Goal: Task Accomplishment & Management: Use online tool/utility

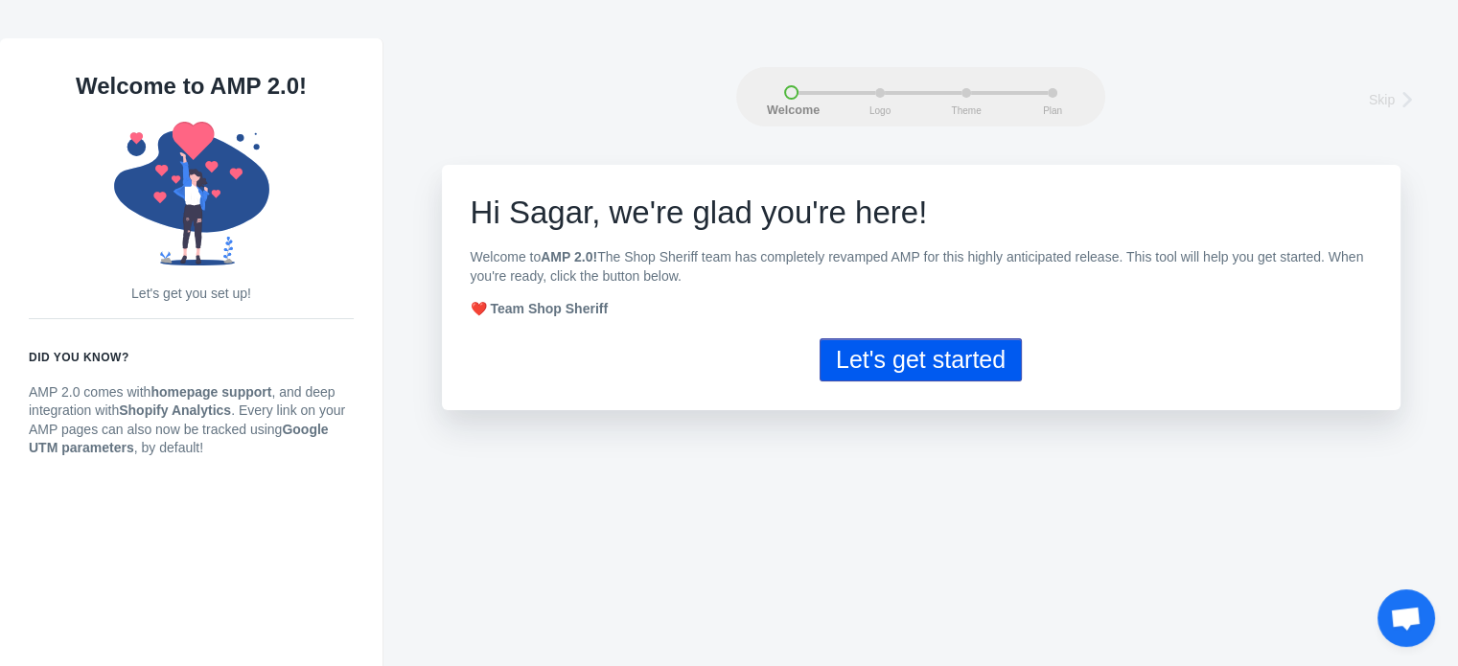
click at [919, 359] on button "Let's get started" at bounding box center [921, 359] width 202 height 43
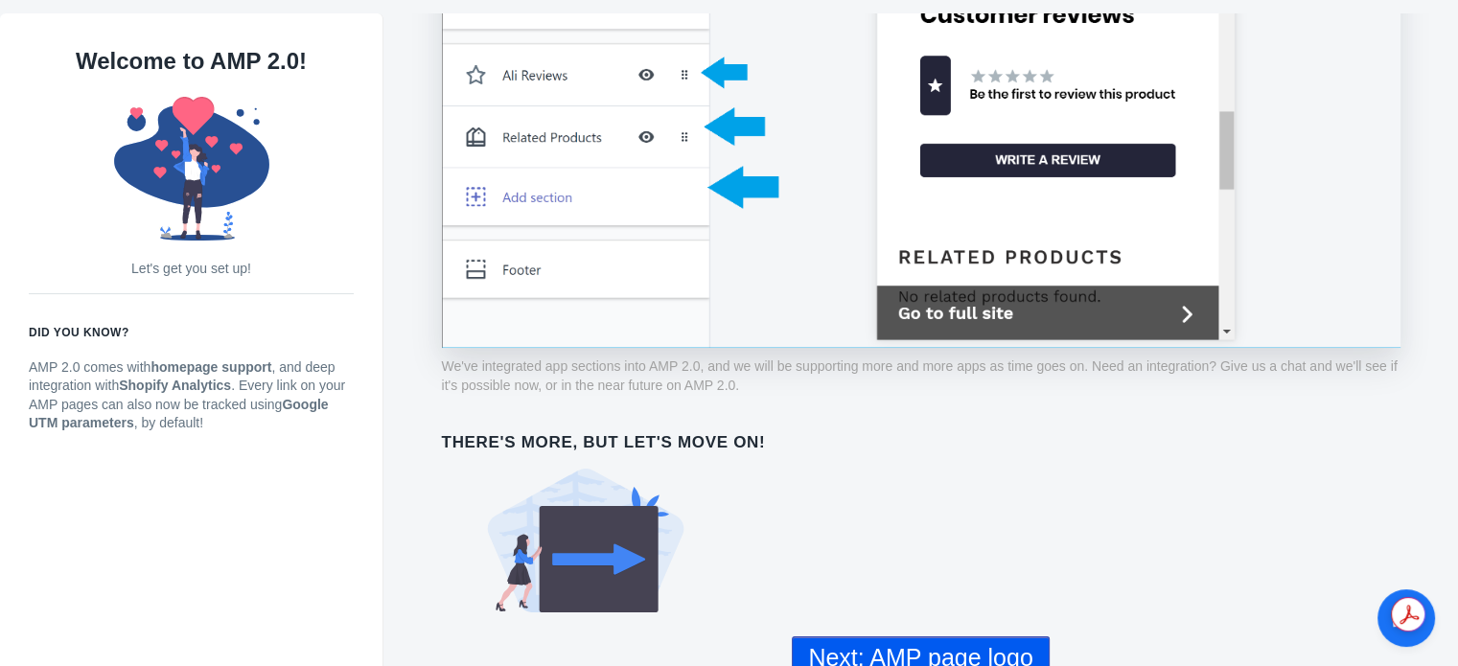
scroll to position [38, 0]
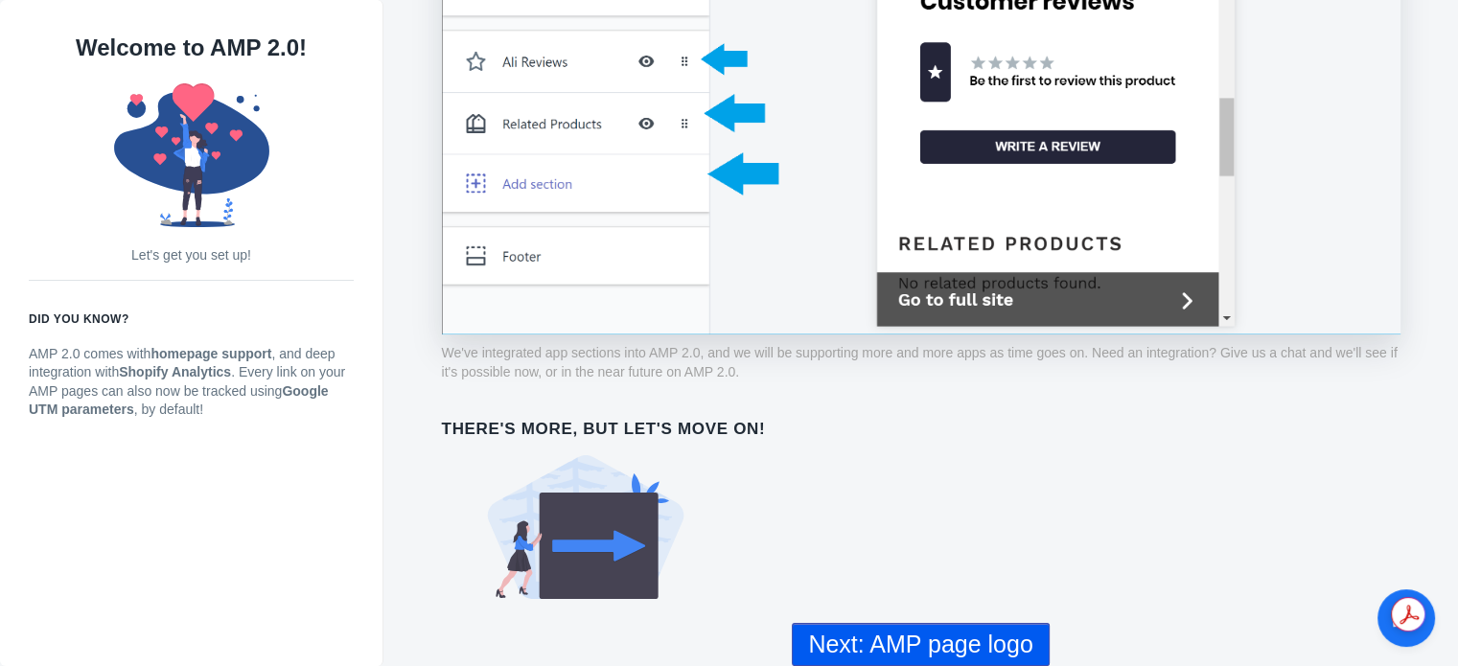
click at [914, 636] on button "Next: AMP page logo" at bounding box center [920, 644] width 257 height 43
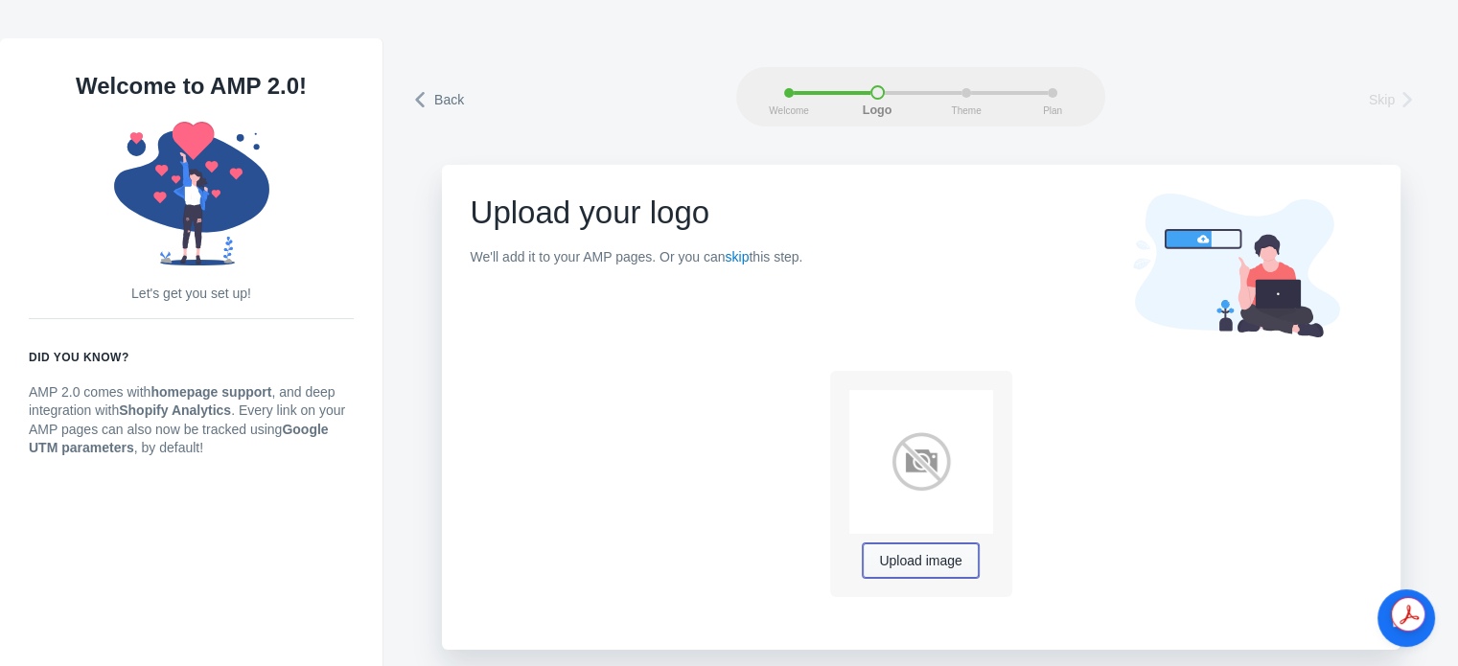
click at [916, 563] on span "Upload image" at bounding box center [920, 561] width 82 height 15
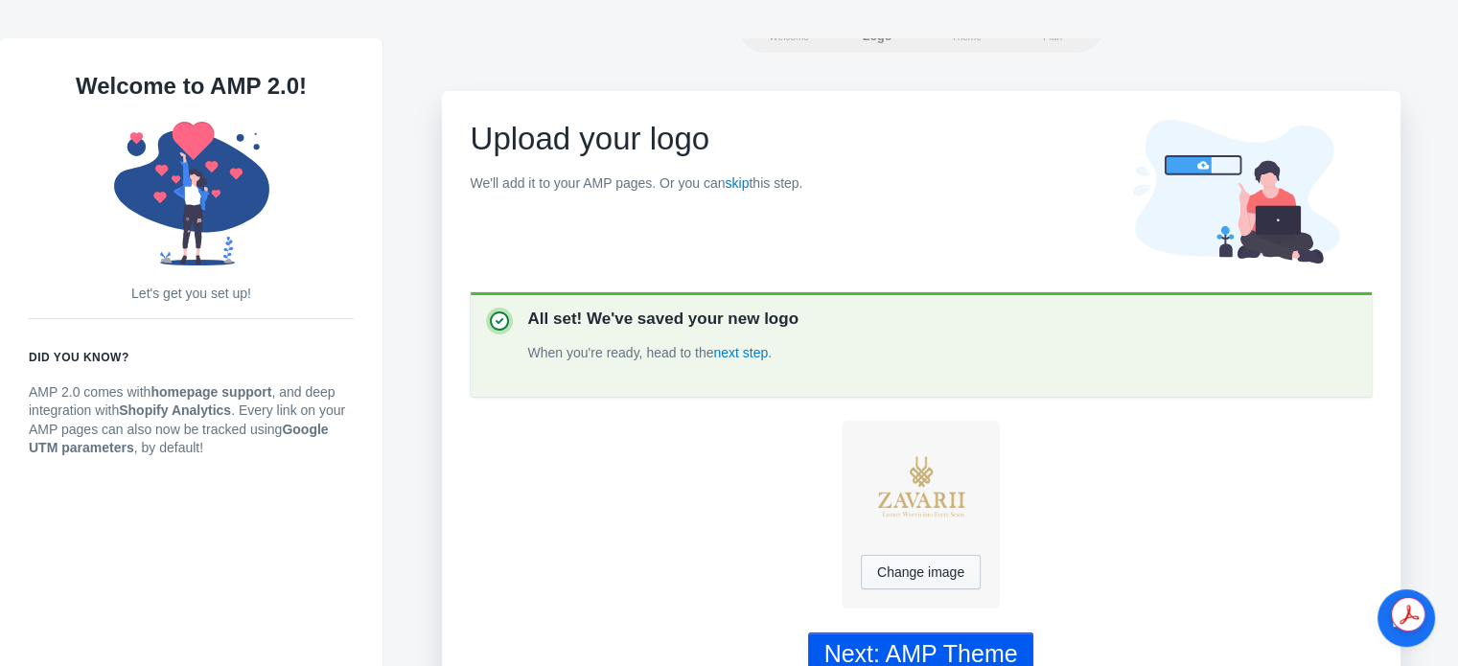
scroll to position [38, 0]
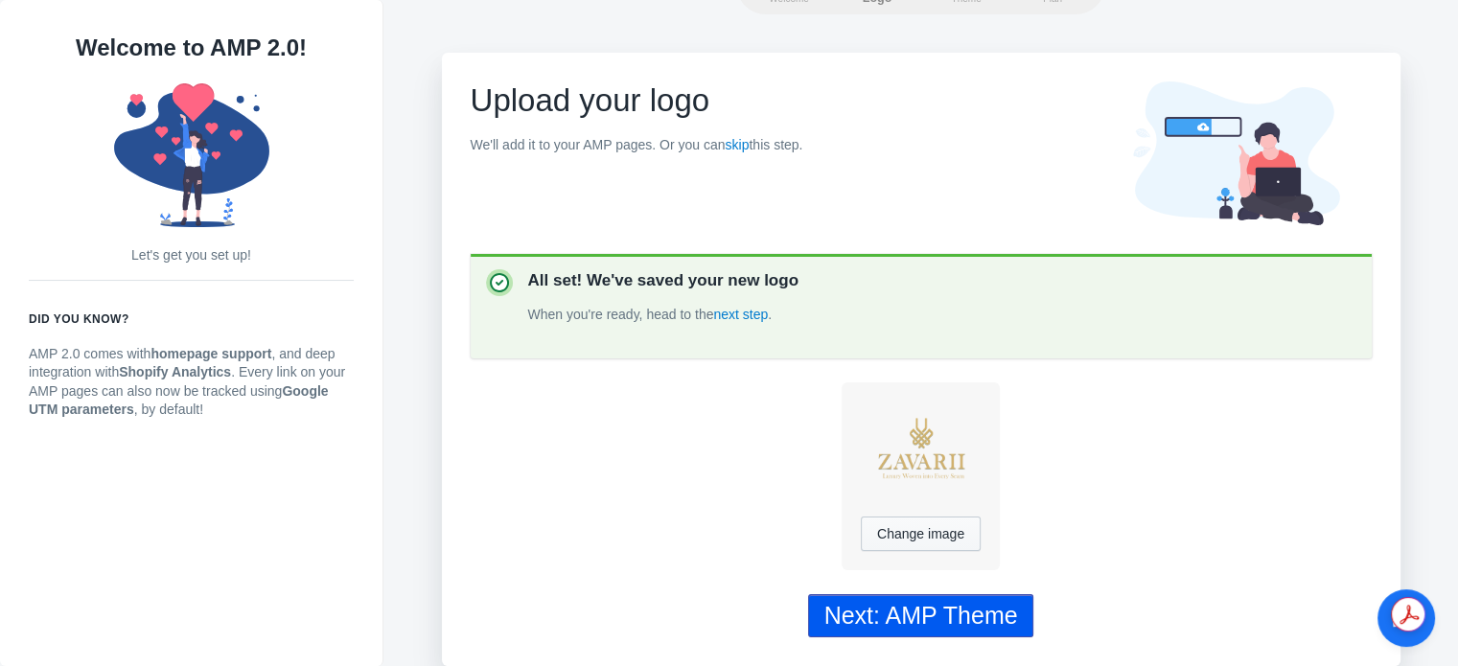
click at [916, 622] on div "Next: AMP Theme" at bounding box center [921, 616] width 194 height 28
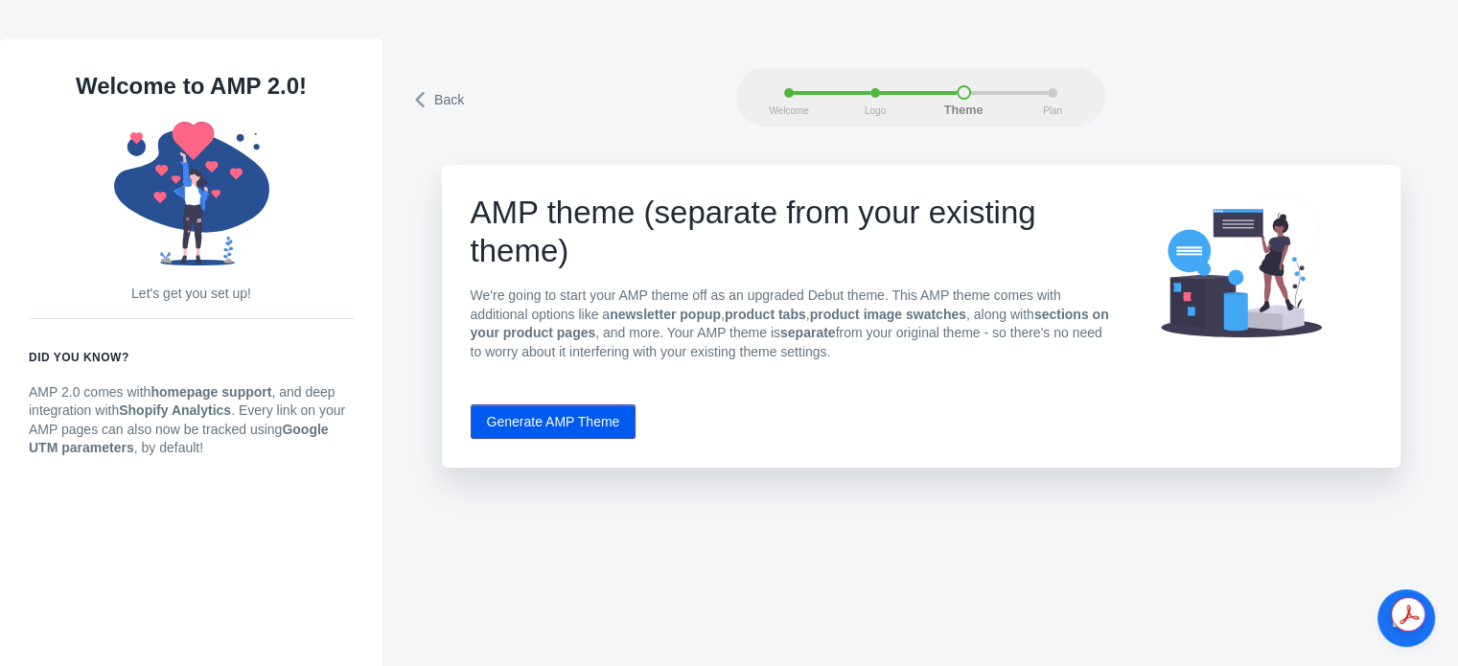
click at [564, 425] on button "Generate AMP Theme" at bounding box center [554, 422] width 166 height 35
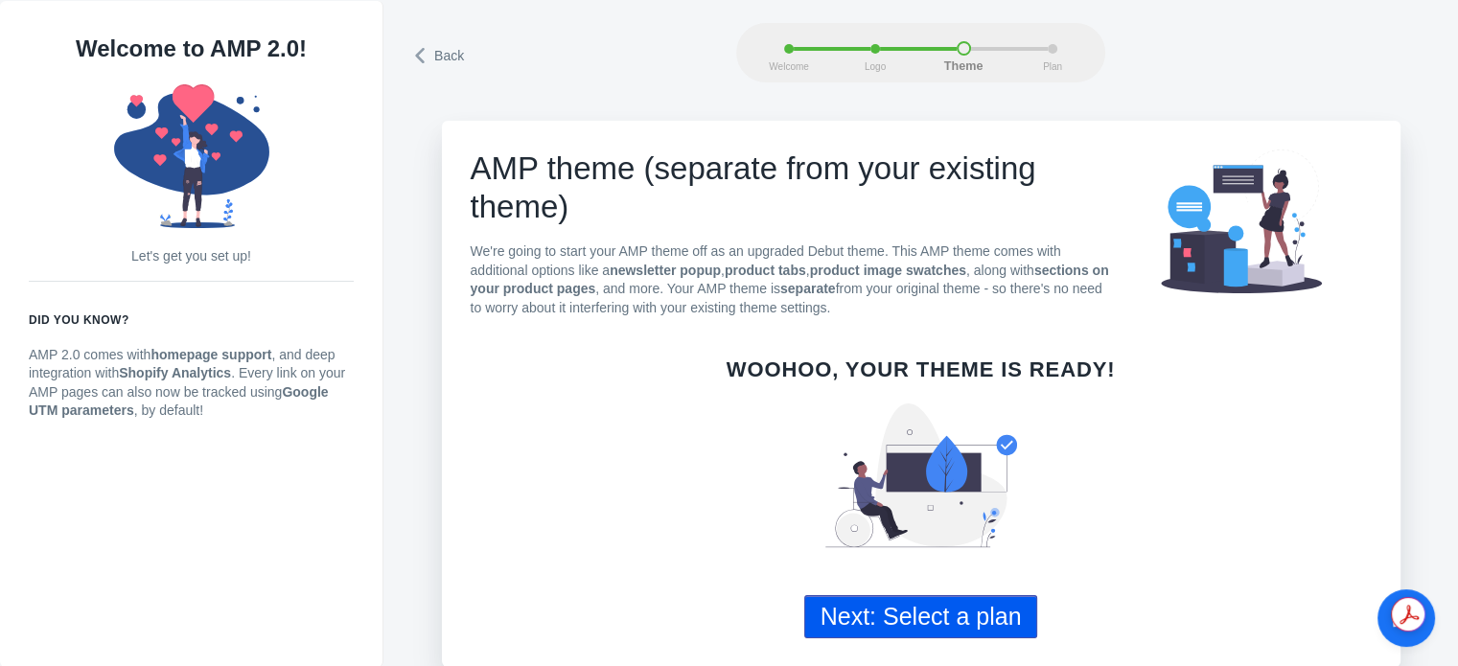
scroll to position [38, 0]
click at [895, 619] on button "Next: Select a plan" at bounding box center [921, 615] width 234 height 43
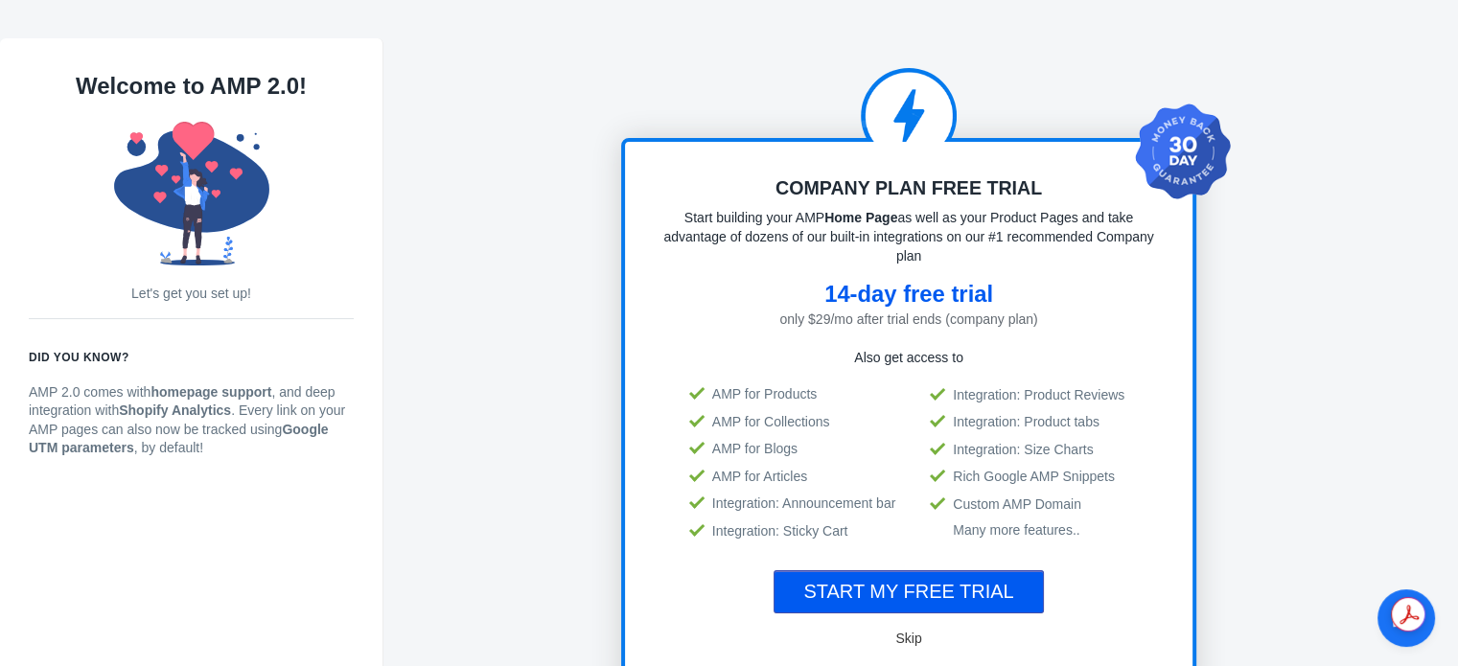
scroll to position [288, 0]
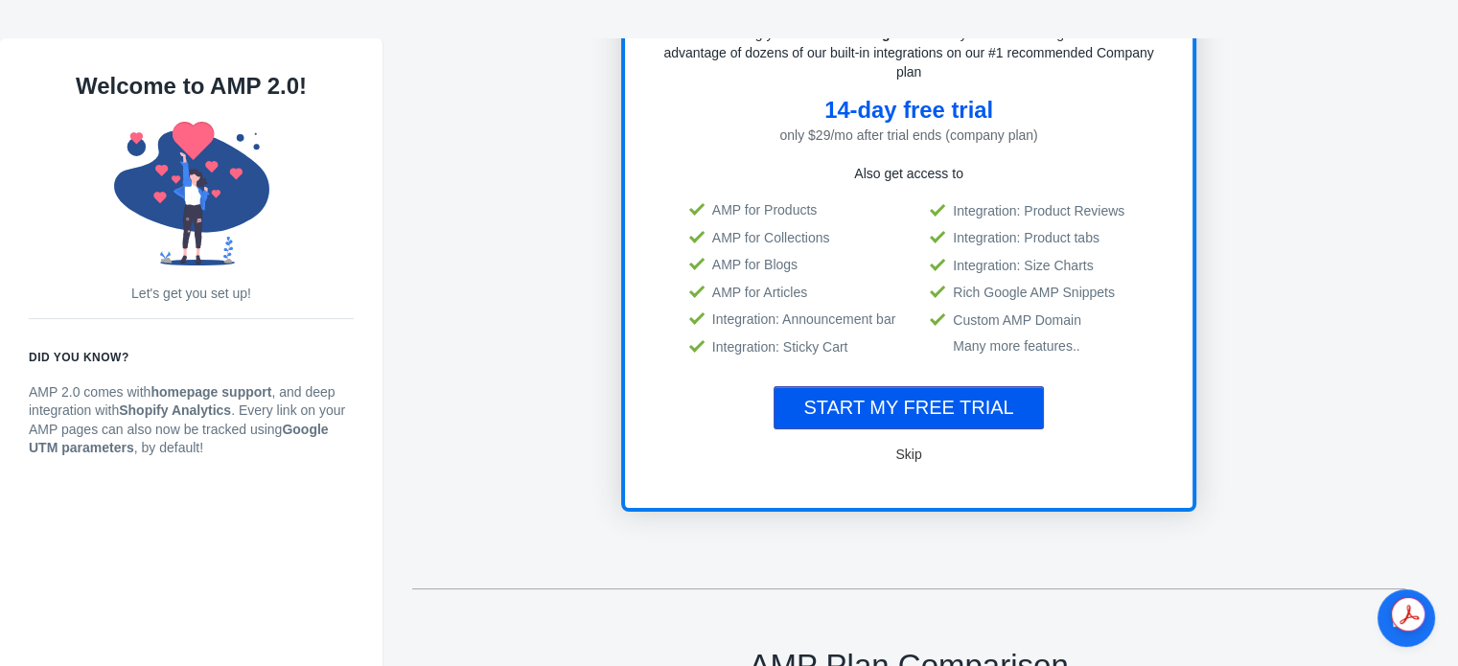
click at [907, 452] on span "Skip" at bounding box center [908, 454] width 26 height 15
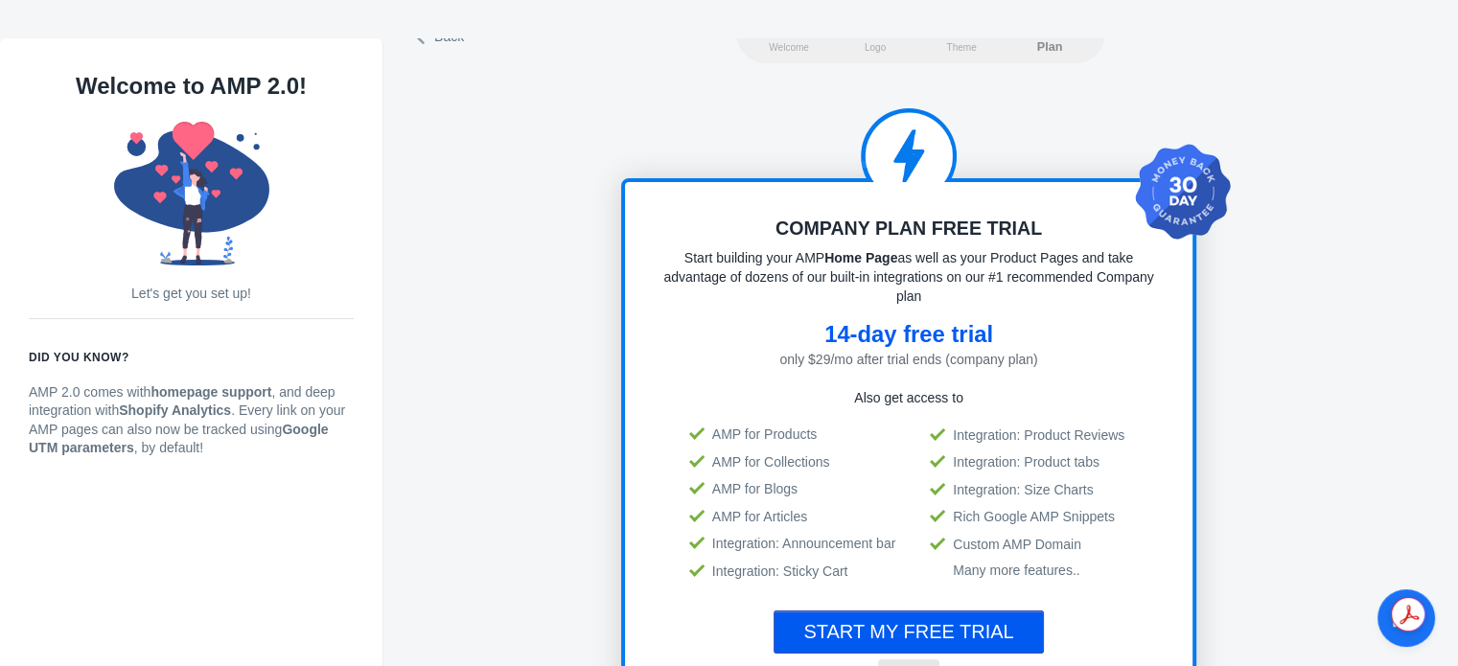
scroll to position [0, 0]
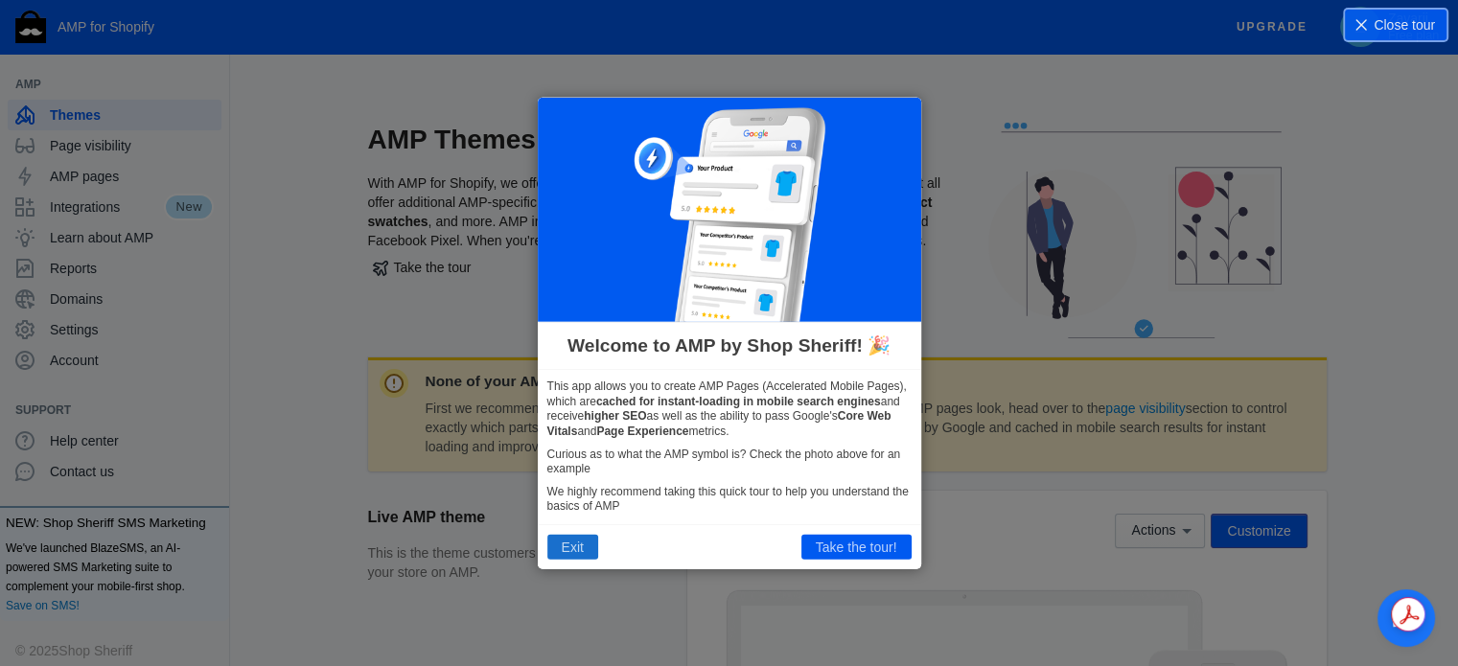
click at [565, 550] on button "Exit" at bounding box center [572, 547] width 51 height 25
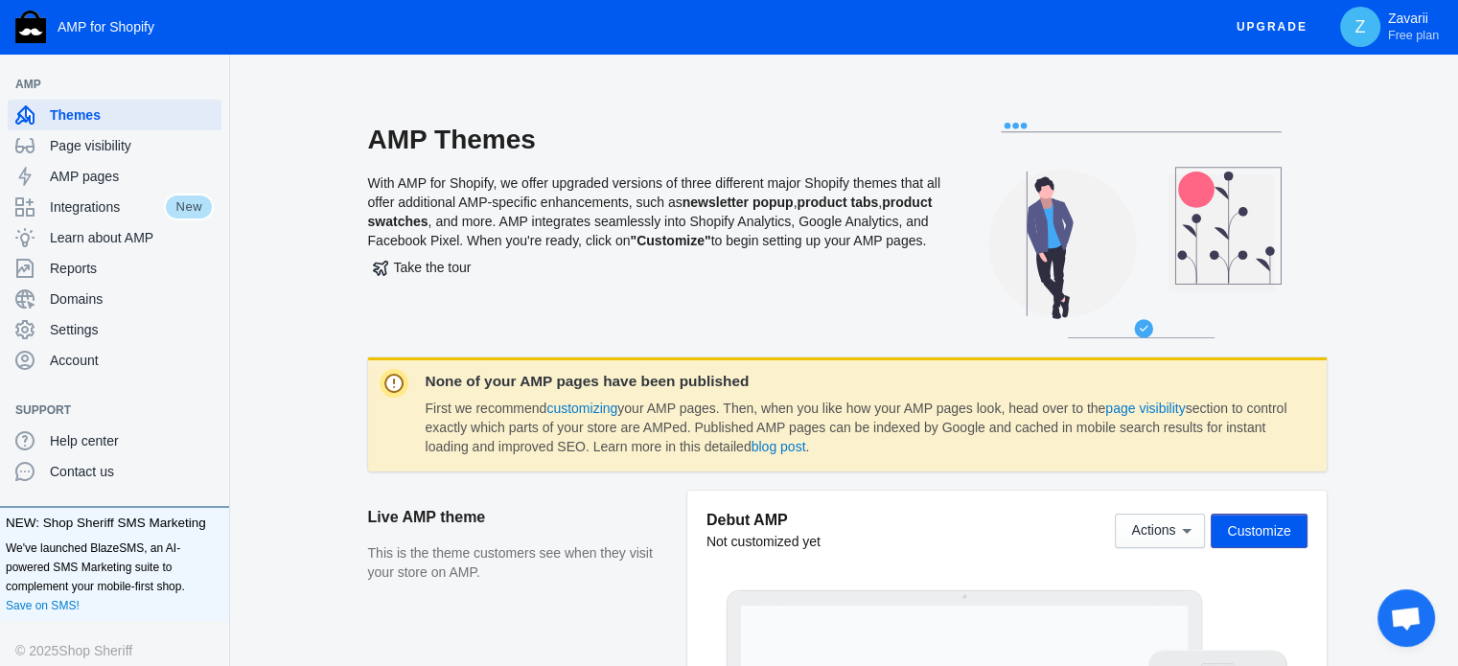
scroll to position [288, 0]
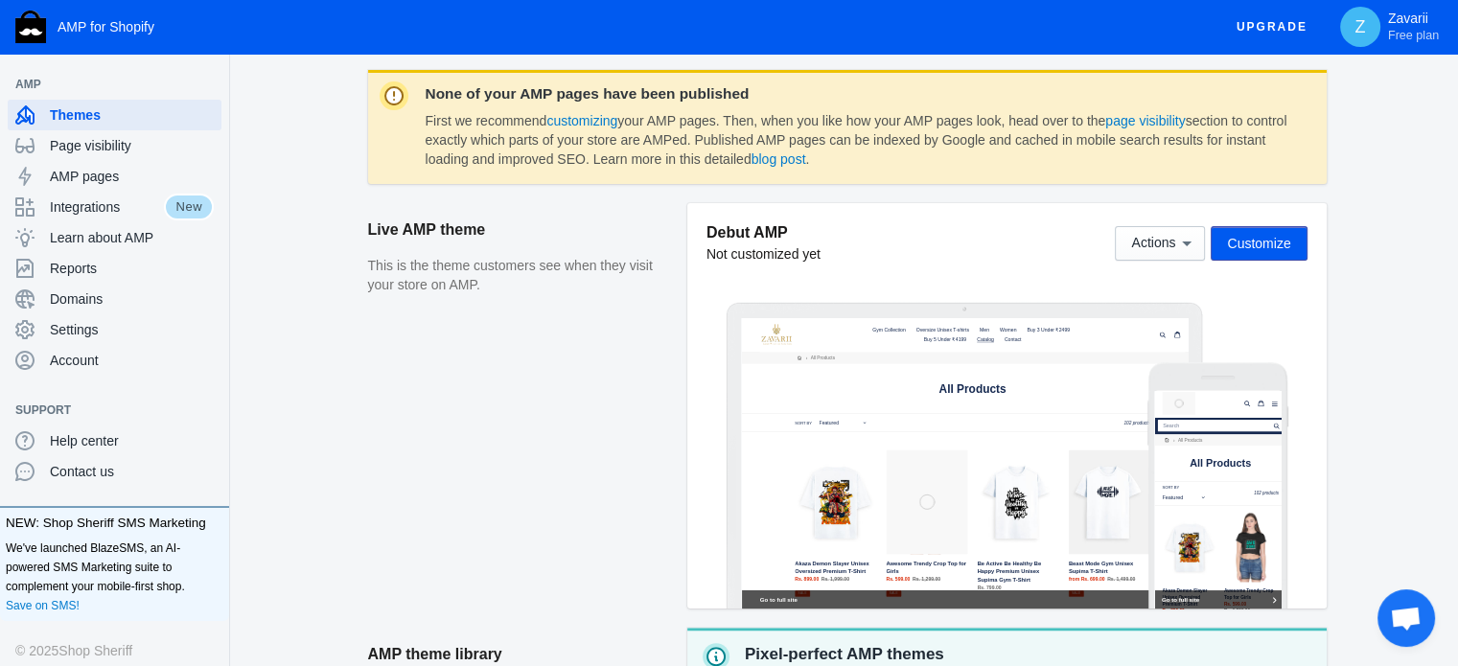
scroll to position [0, 0]
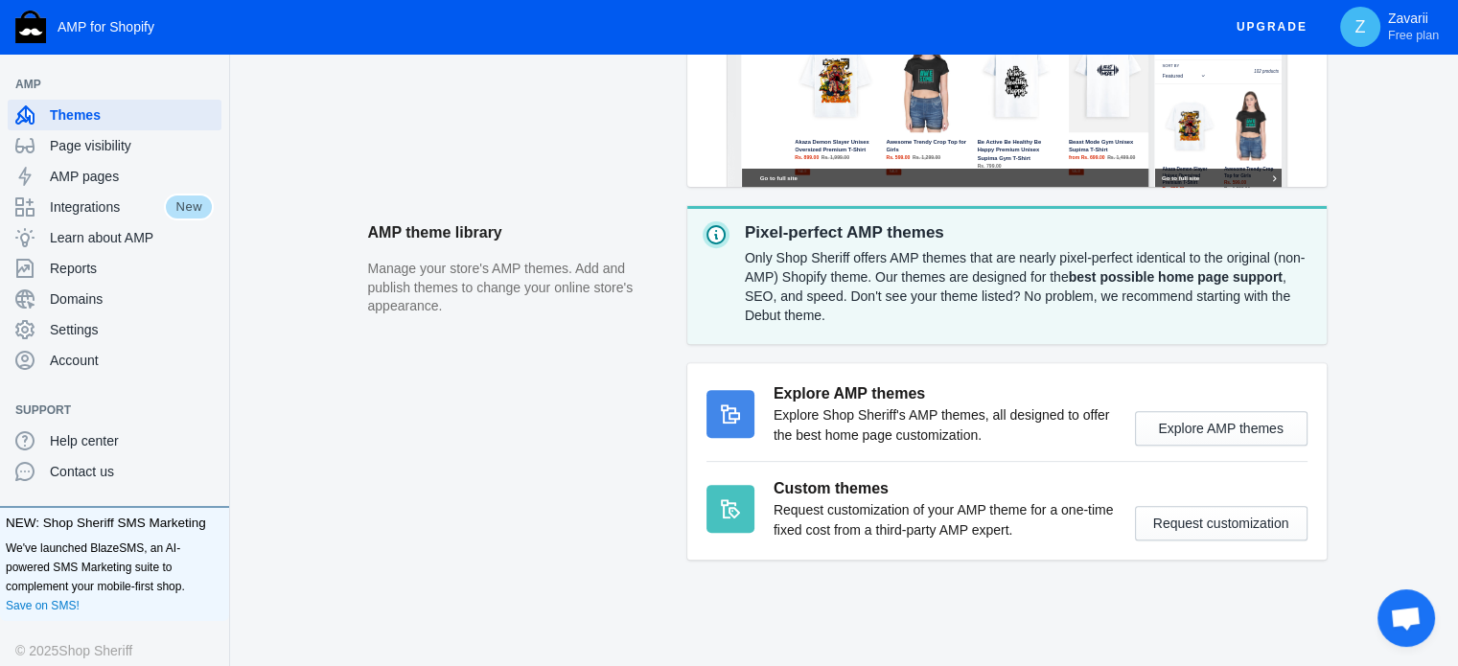
scroll to position [288, 0]
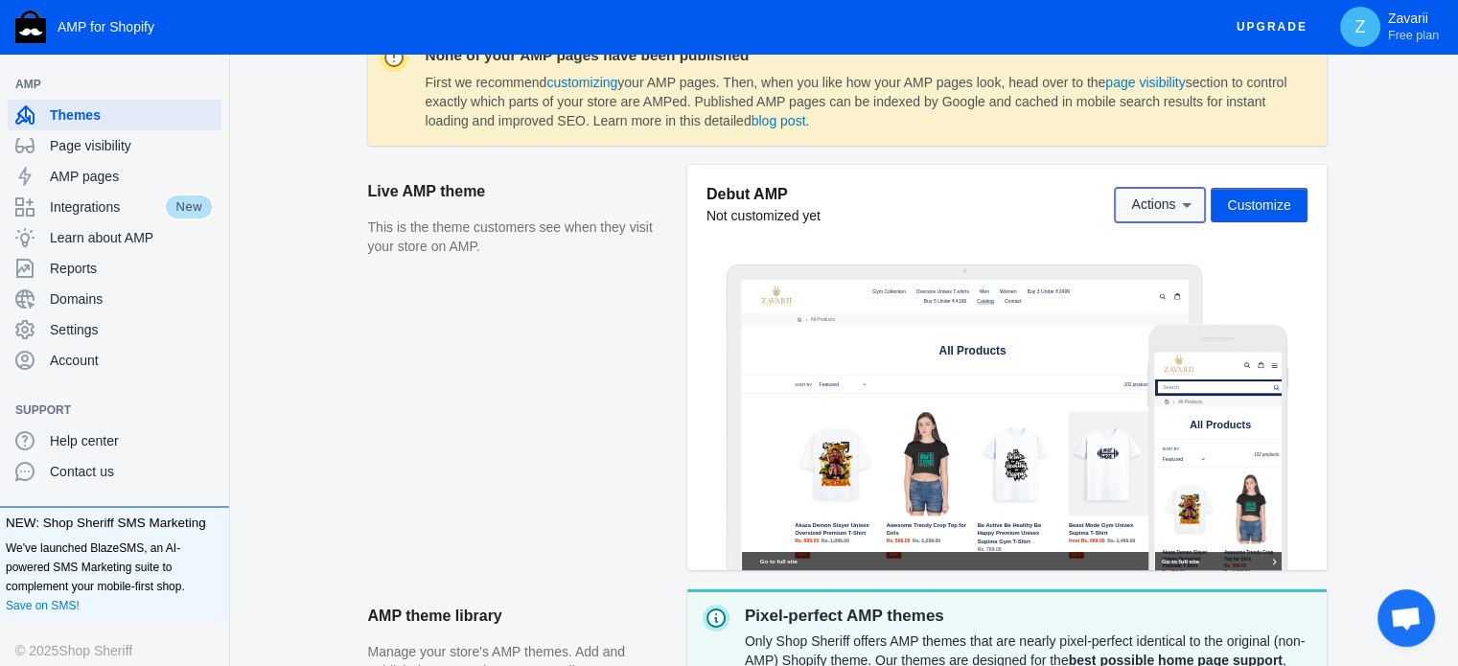
click at [1178, 203] on span "Actions" at bounding box center [1160, 203] width 58 height 15
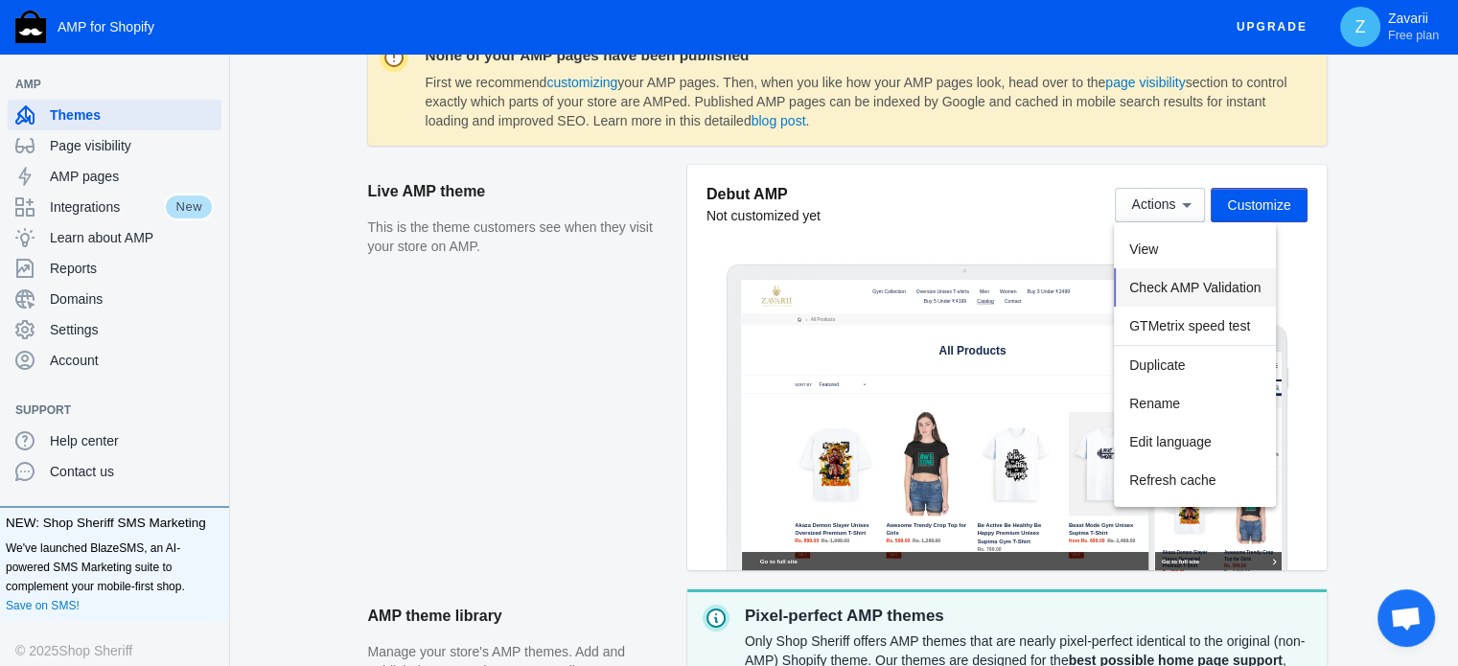
click at [1154, 283] on span "Check AMP Validation" at bounding box center [1194, 287] width 131 height 15
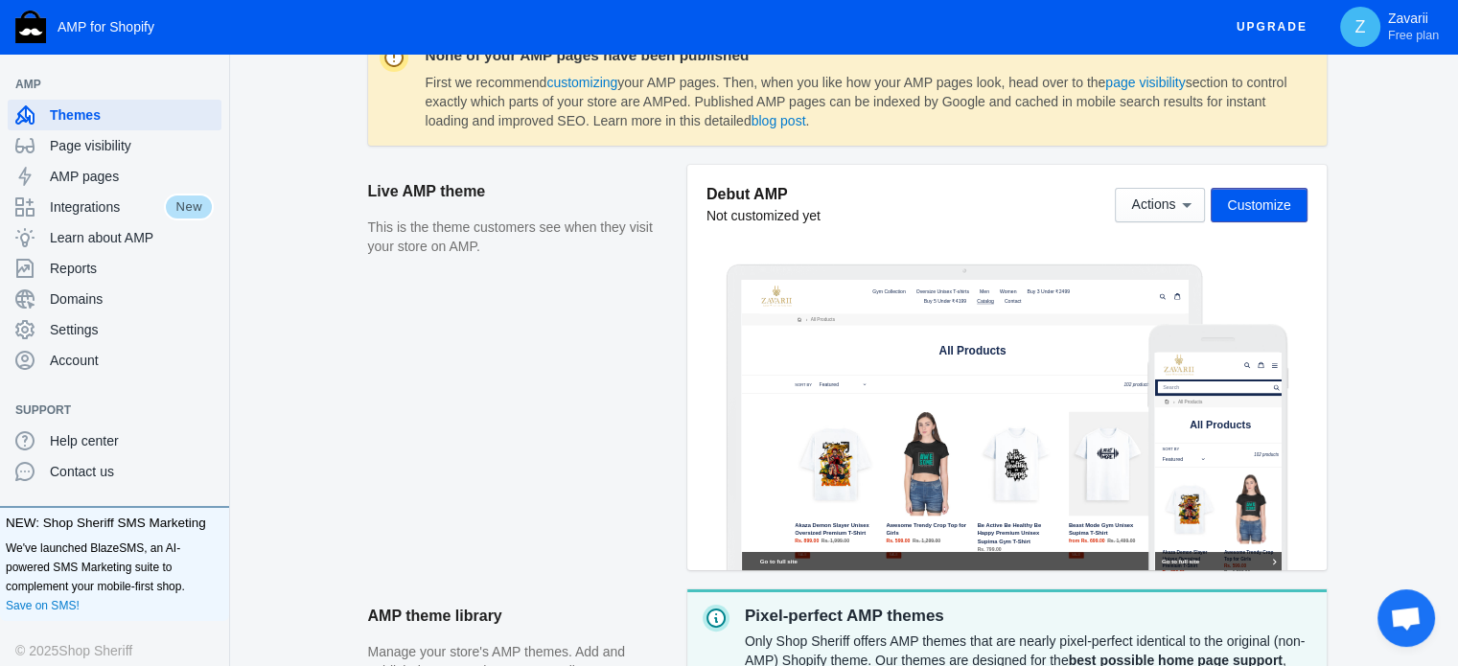
click at [1273, 202] on span "Customize" at bounding box center [1258, 204] width 63 height 15
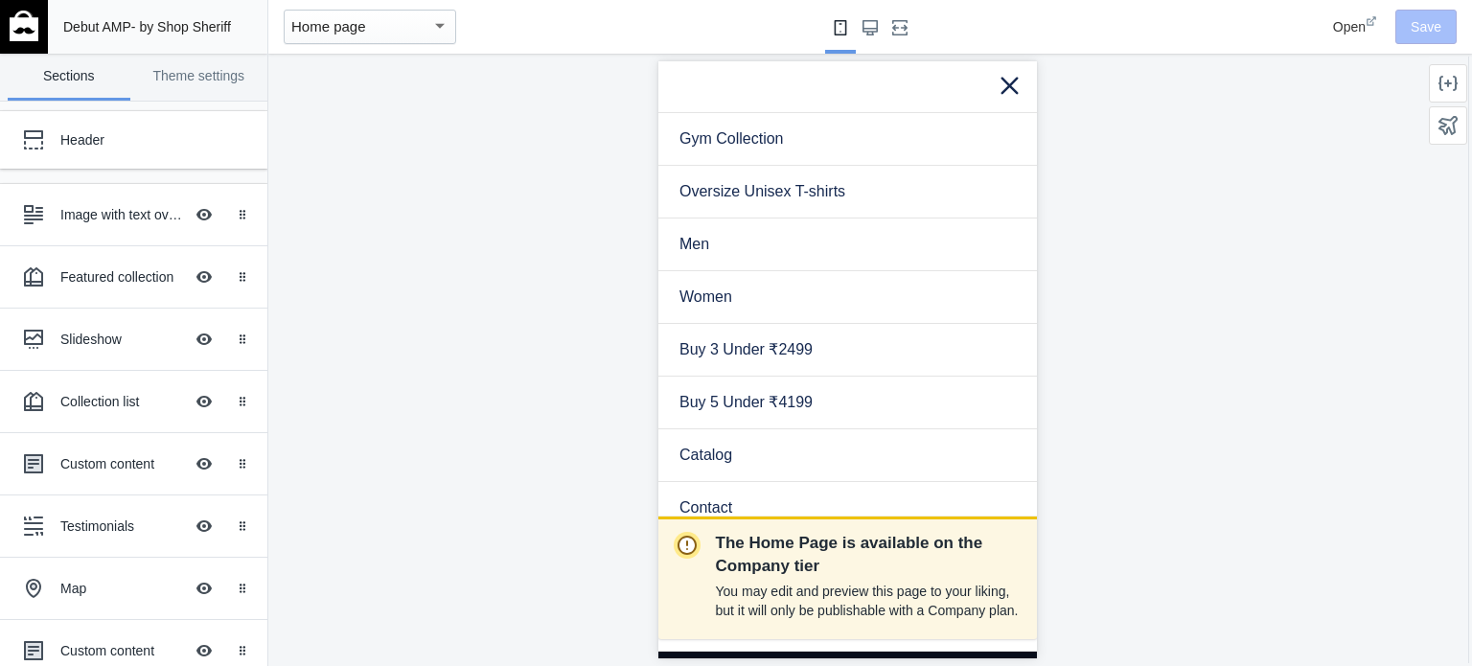
click at [422, 28] on div "Home page" at bounding box center [361, 26] width 140 height 23
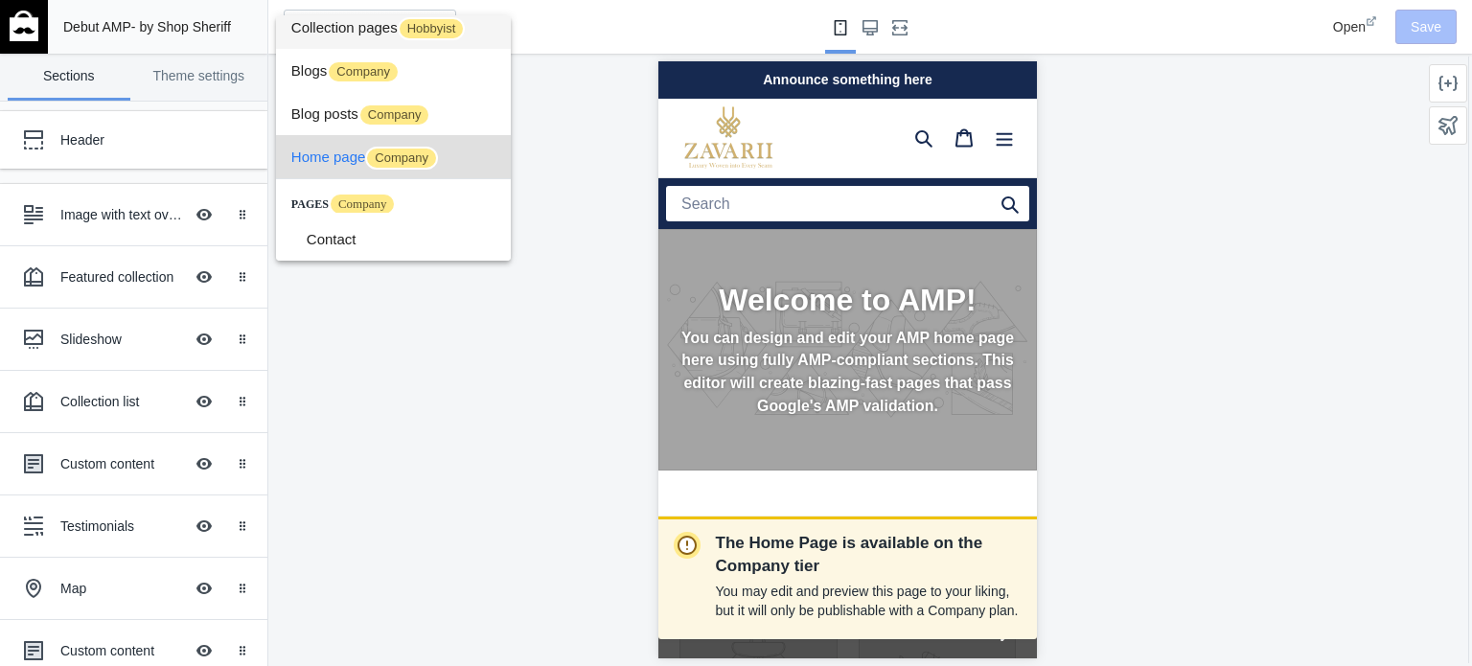
click at [422, 26] on span "Hobbyist" at bounding box center [432, 28] width 68 height 23
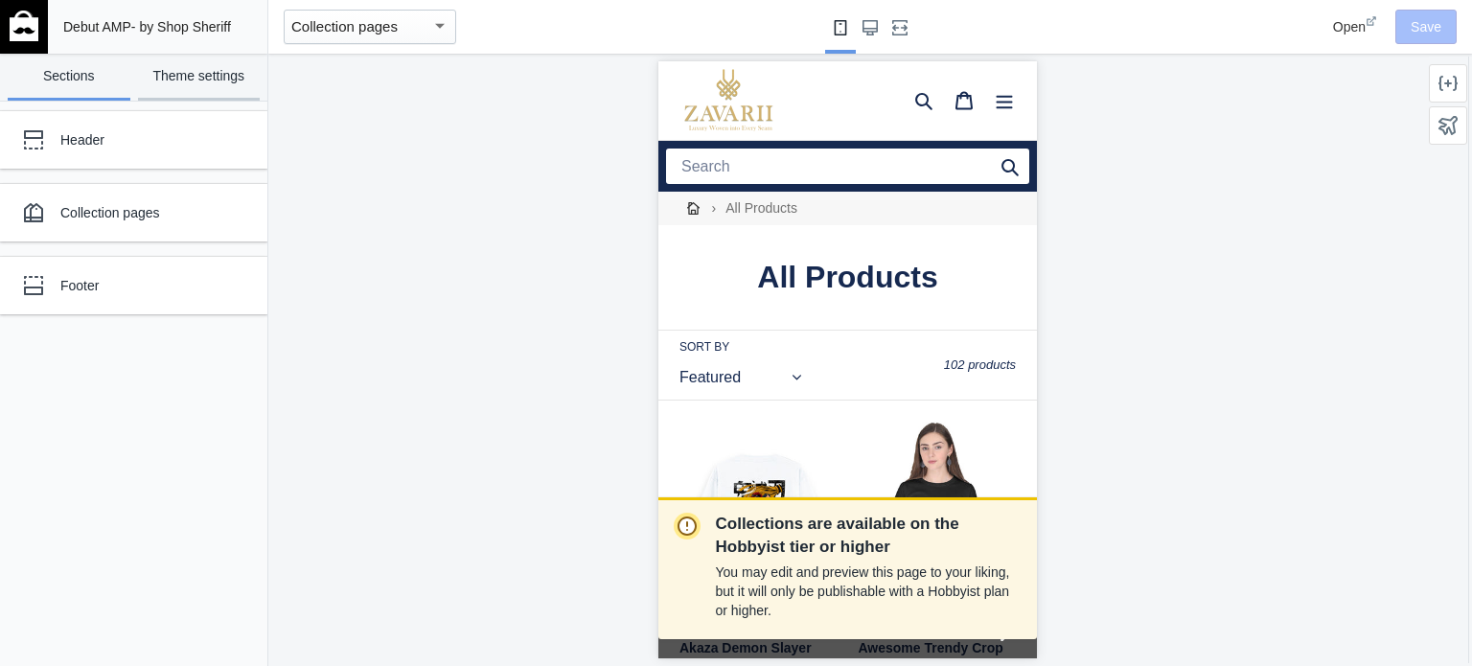
click at [204, 80] on link "Theme settings" at bounding box center [199, 77] width 123 height 47
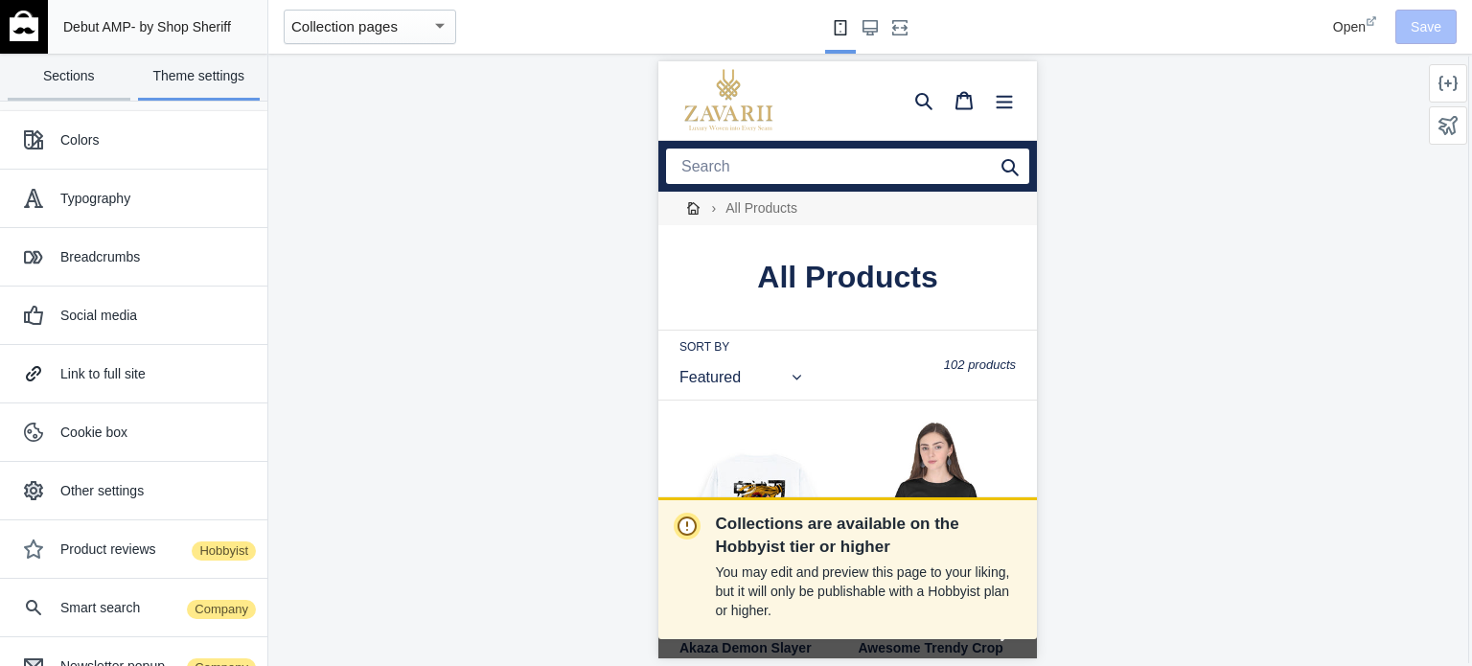
click at [92, 83] on link "Sections" at bounding box center [69, 77] width 123 height 47
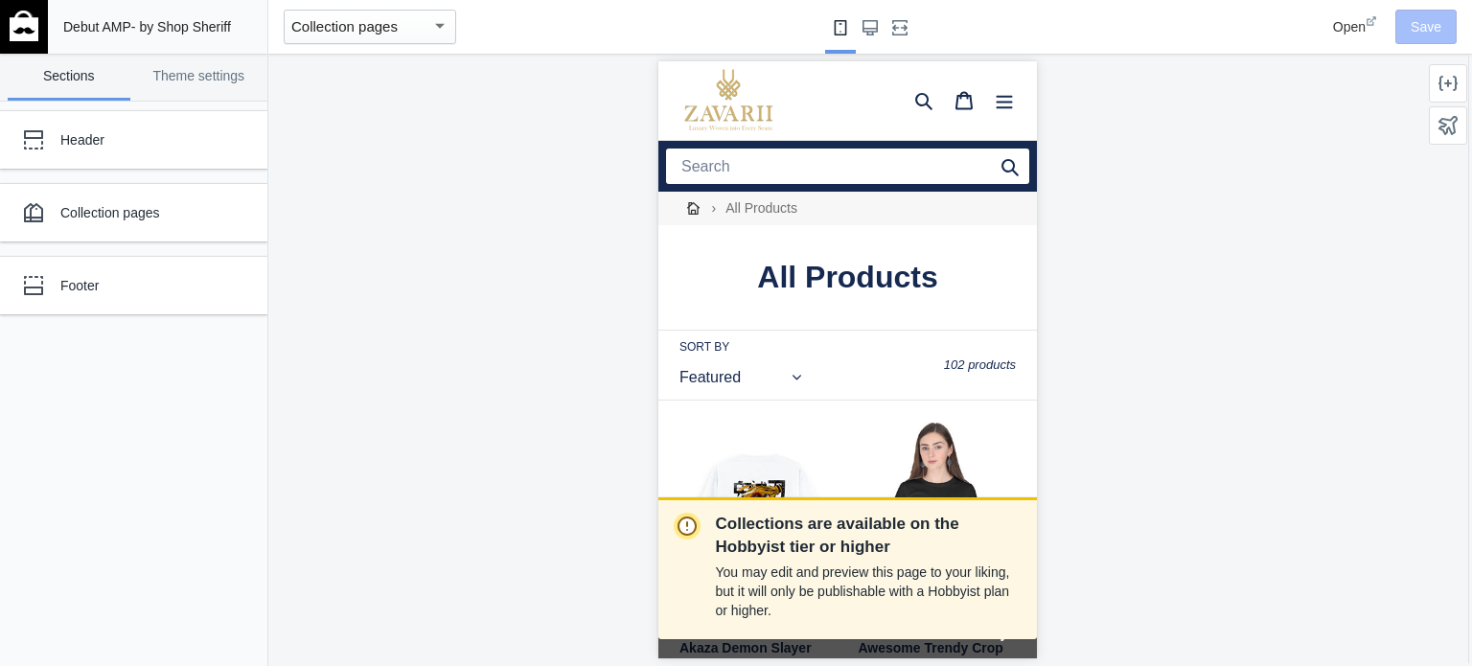
click at [432, 29] on div "button" at bounding box center [439, 25] width 17 height 23
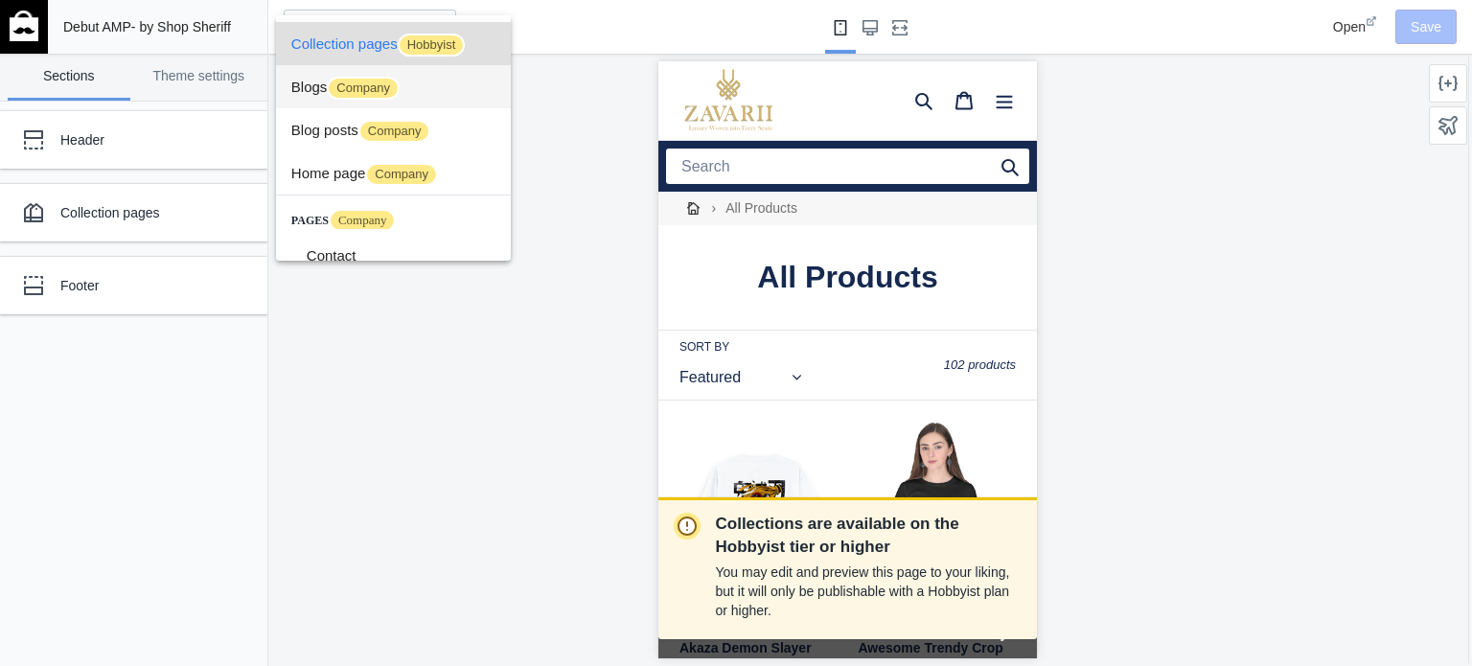
scroll to position [52, 0]
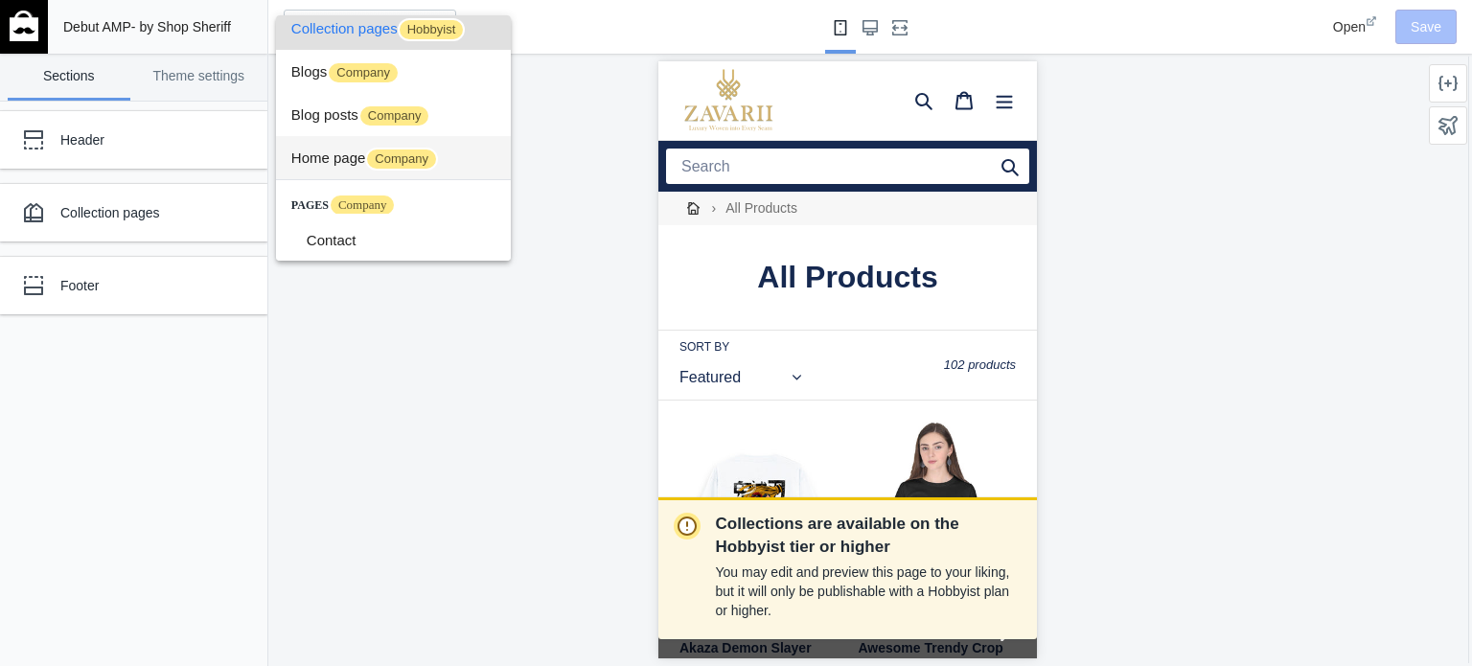
click at [336, 160] on span "Home page Company" at bounding box center [393, 157] width 204 height 43
